Goal: Task Accomplishment & Management: Manage account settings

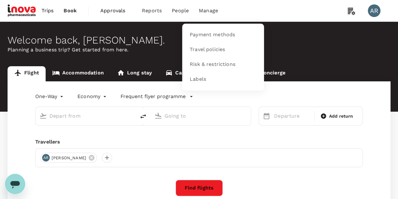
type input "Ngurah Rai Intl (DPS)"
type input "[GEOGRAPHIC_DATA], [GEOGRAPHIC_DATA] (any)"
type input "Ngurah Rai Intl (DPS)"
type input "[GEOGRAPHIC_DATA], [GEOGRAPHIC_DATA] (any)"
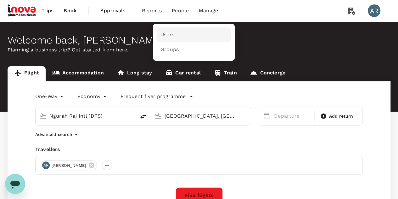
click at [189, 30] on link "Users" at bounding box center [194, 34] width 74 height 15
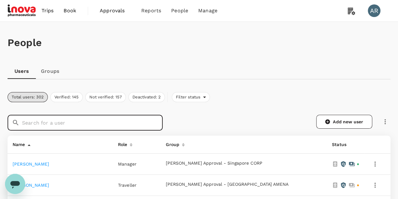
click at [160, 120] on input "text" at bounding box center [92, 123] width 141 height 16
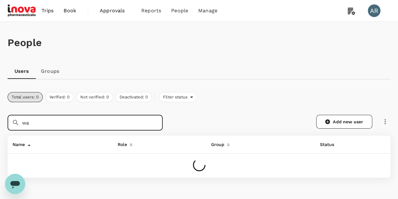
type input "w"
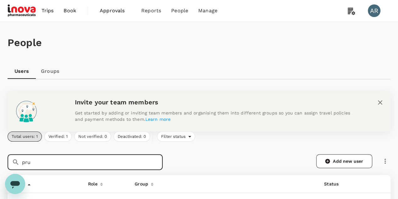
drag, startPoint x: 113, startPoint y: 164, endPoint x: 20, endPoint y: 166, distance: 93.8
click at [20, 166] on div "​ pru ​" at bounding box center [85, 162] width 155 height 16
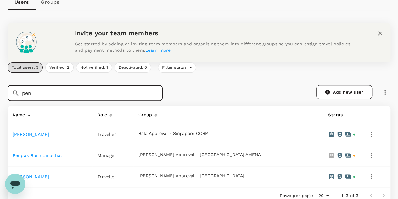
scroll to position [63, 0]
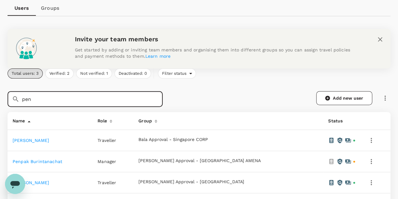
drag, startPoint x: 42, startPoint y: 102, endPoint x: 18, endPoint y: 101, distance: 23.3
click at [18, 101] on div "​ pen ​" at bounding box center [85, 99] width 155 height 16
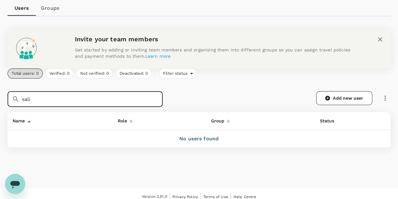
drag, startPoint x: 67, startPoint y: 104, endPoint x: 38, endPoint y: 103, distance: 29.3
click at [38, 103] on input "sali" at bounding box center [92, 99] width 141 height 16
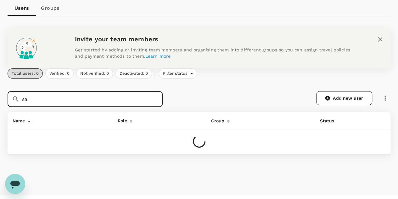
type input "s"
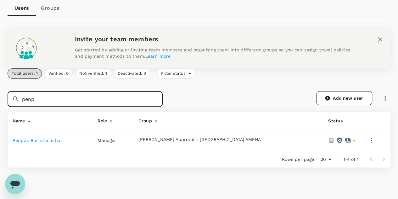
type input "penp"
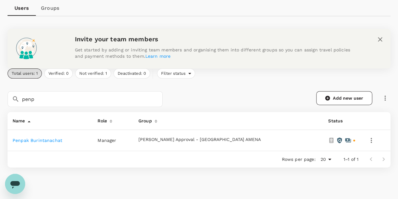
click at [54, 139] on link "Penpak Burintanachat" at bounding box center [38, 140] width 50 height 5
